Goal: Transaction & Acquisition: Obtain resource

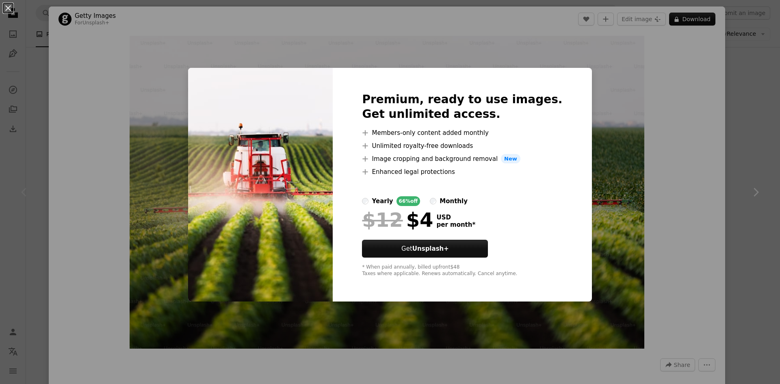
click at [129, 110] on div "An X shape Premium, ready to use images. Get unlimited access. A plus sign Memb…" at bounding box center [390, 192] width 780 height 384
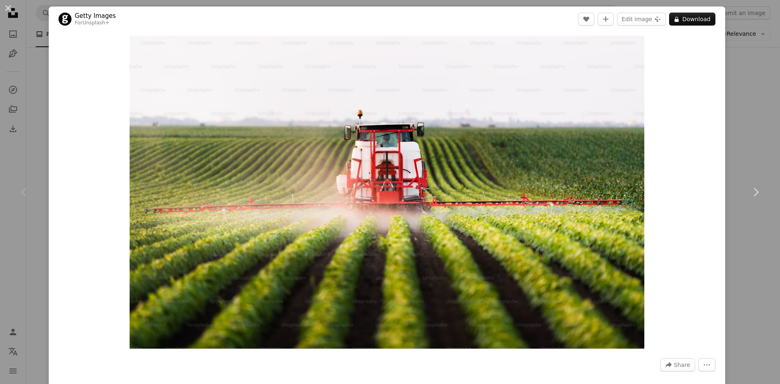
click at [724, 327] on div "An X shape Chevron left Chevron right Getty Images For Unsplash+ A heart A plus…" at bounding box center [390, 192] width 780 height 384
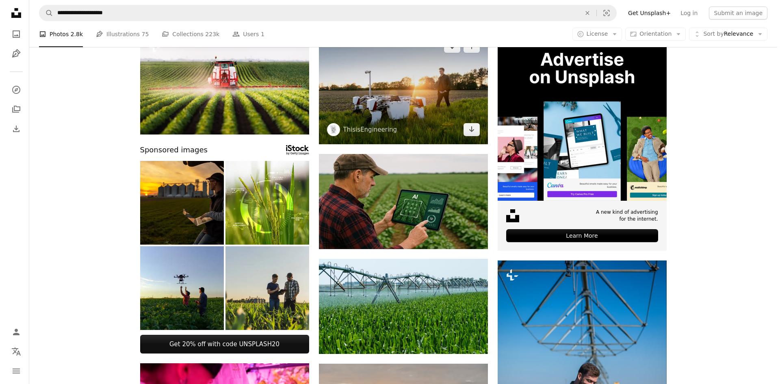
scroll to position [81, 0]
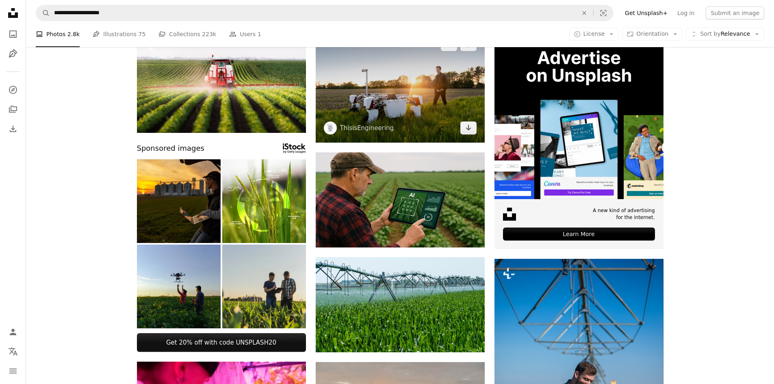
click at [395, 76] on img at bounding box center [400, 86] width 169 height 113
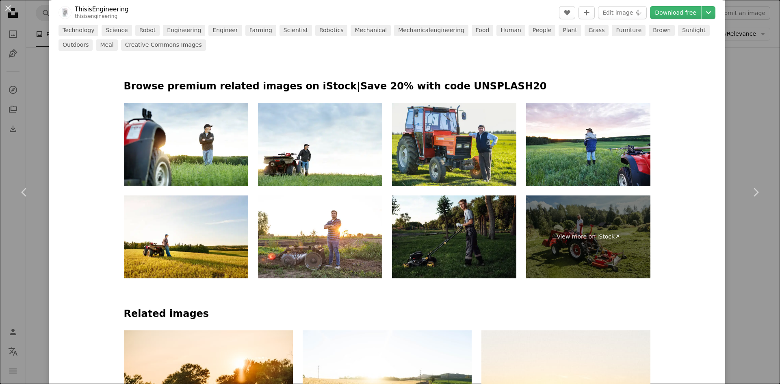
scroll to position [447, 0]
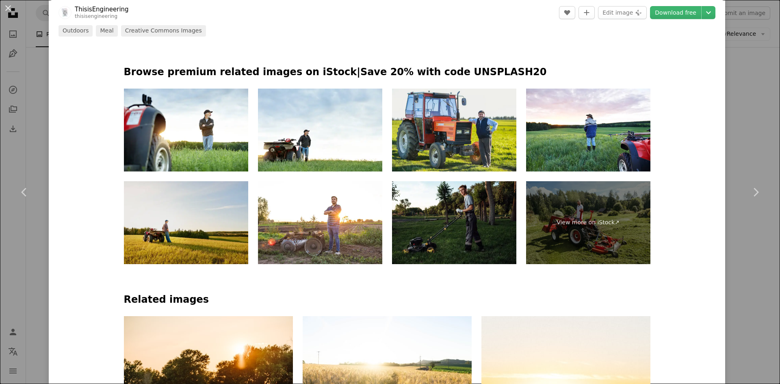
click at [198, 213] on img at bounding box center [186, 222] width 124 height 83
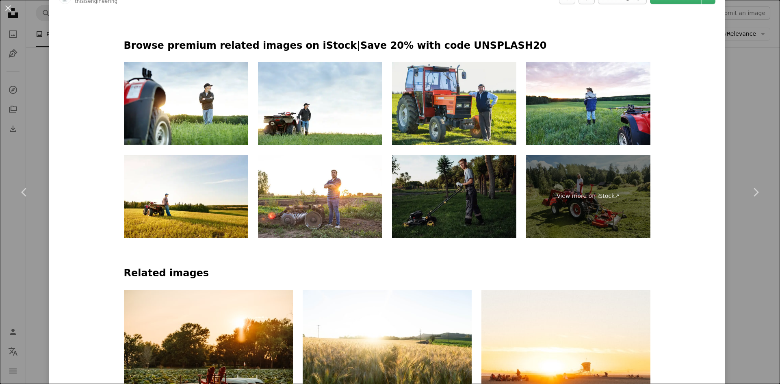
scroll to position [488, 0]
